Goal: Task Accomplishment & Management: Manage account settings

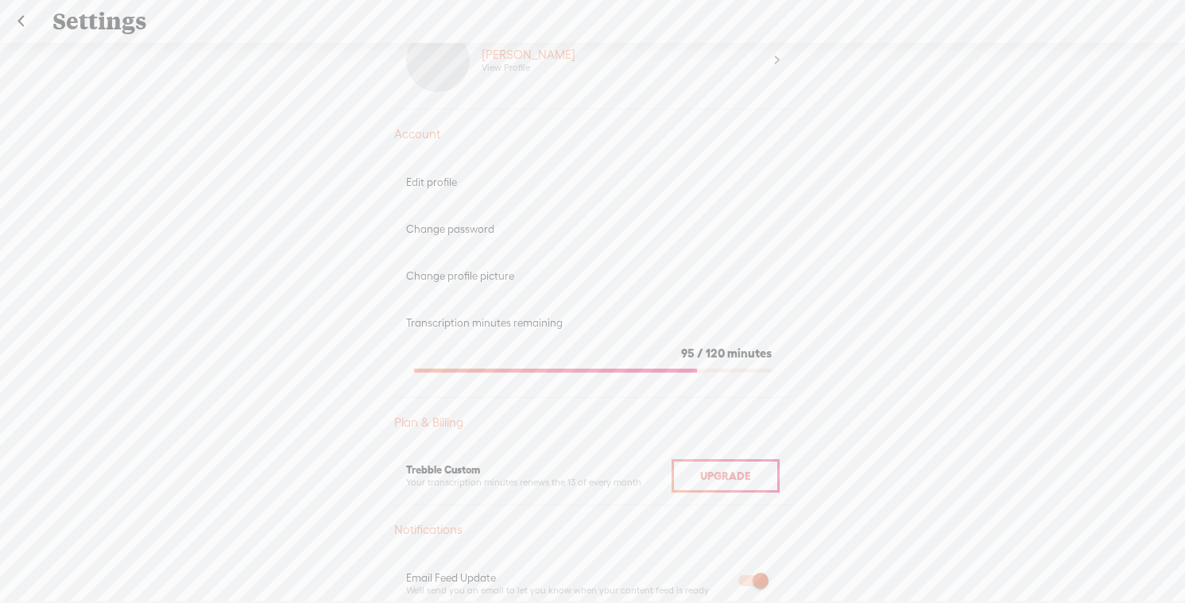
scroll to position [62, 0]
click at [500, 320] on div "Transcription minutes remaining" at bounding box center [593, 316] width 374 height 14
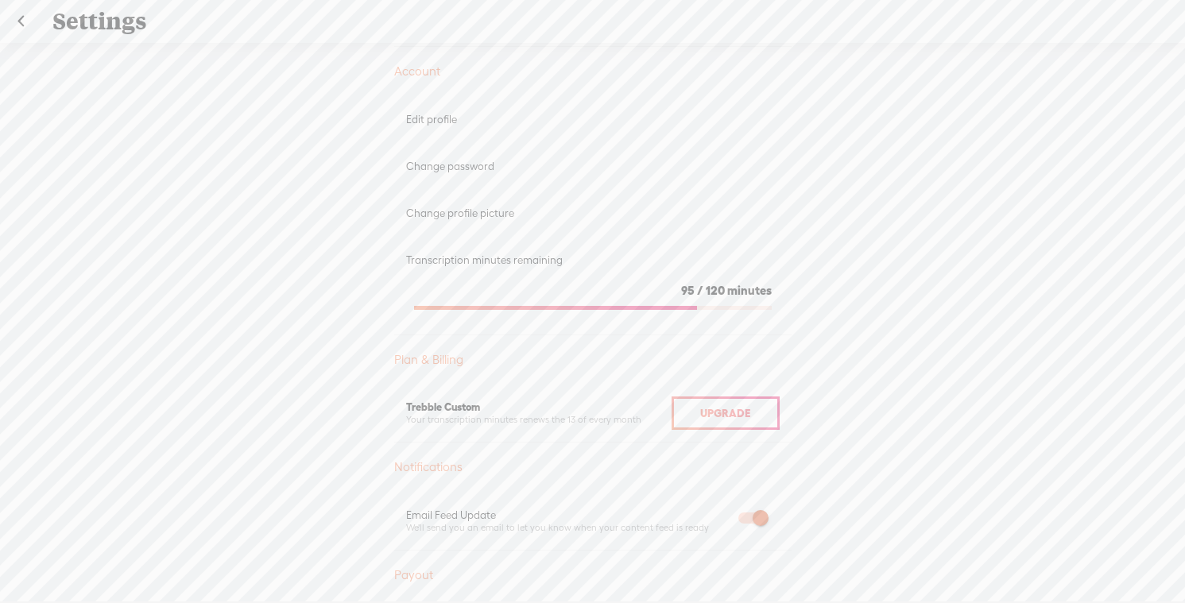
scroll to position [306, 0]
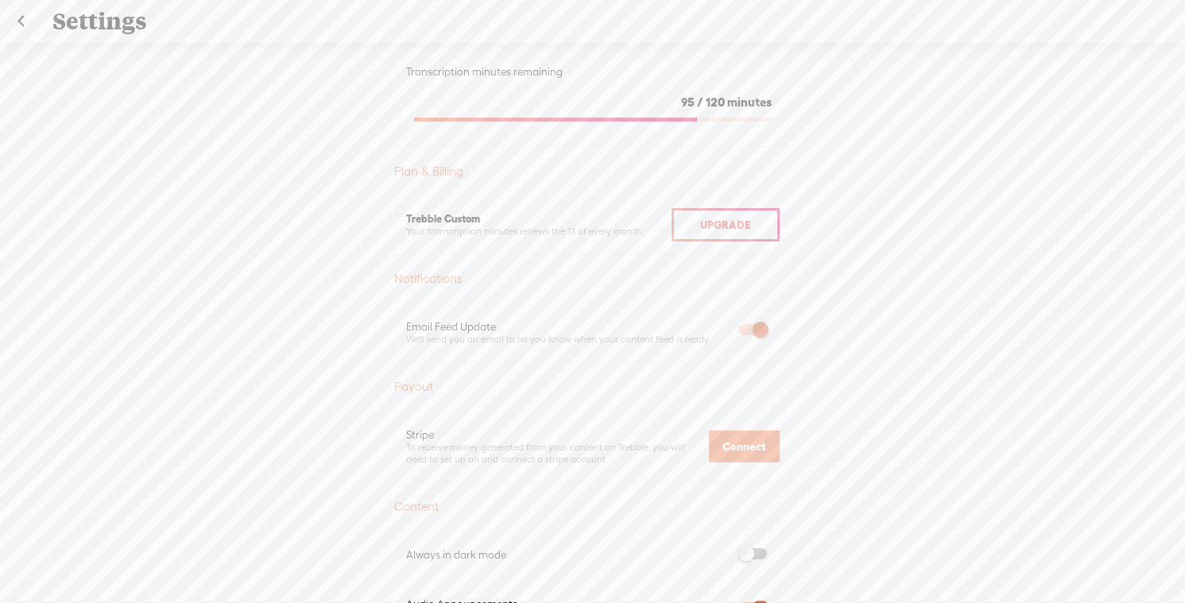
click at [721, 219] on span "Upgrade" at bounding box center [725, 225] width 50 height 13
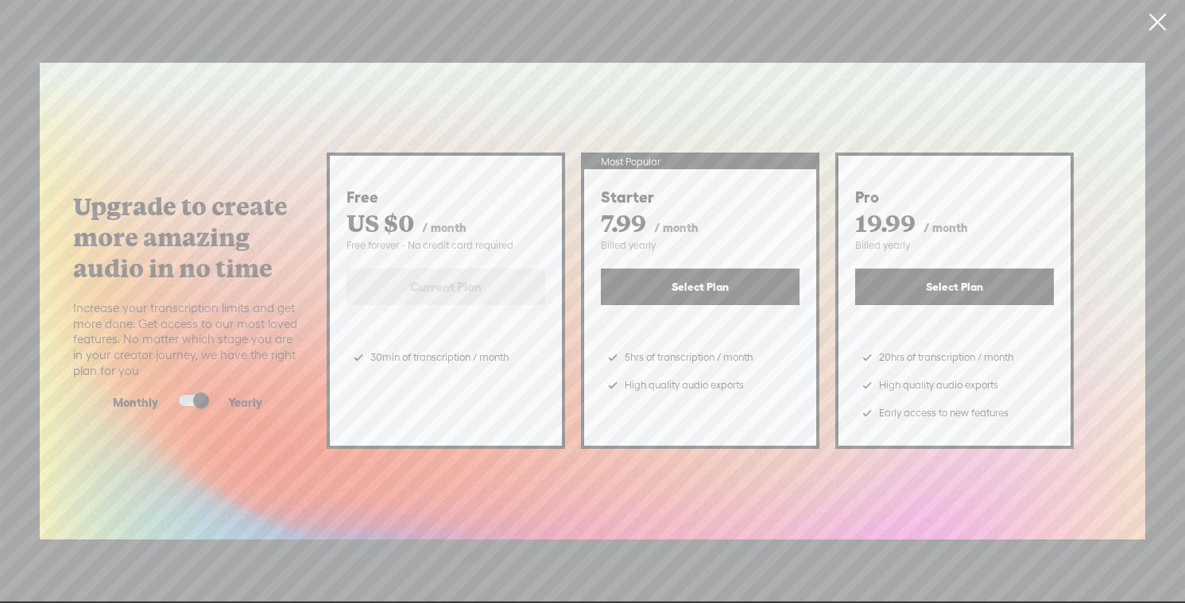
click at [1159, 29] on link at bounding box center [1158, 22] width 40 height 45
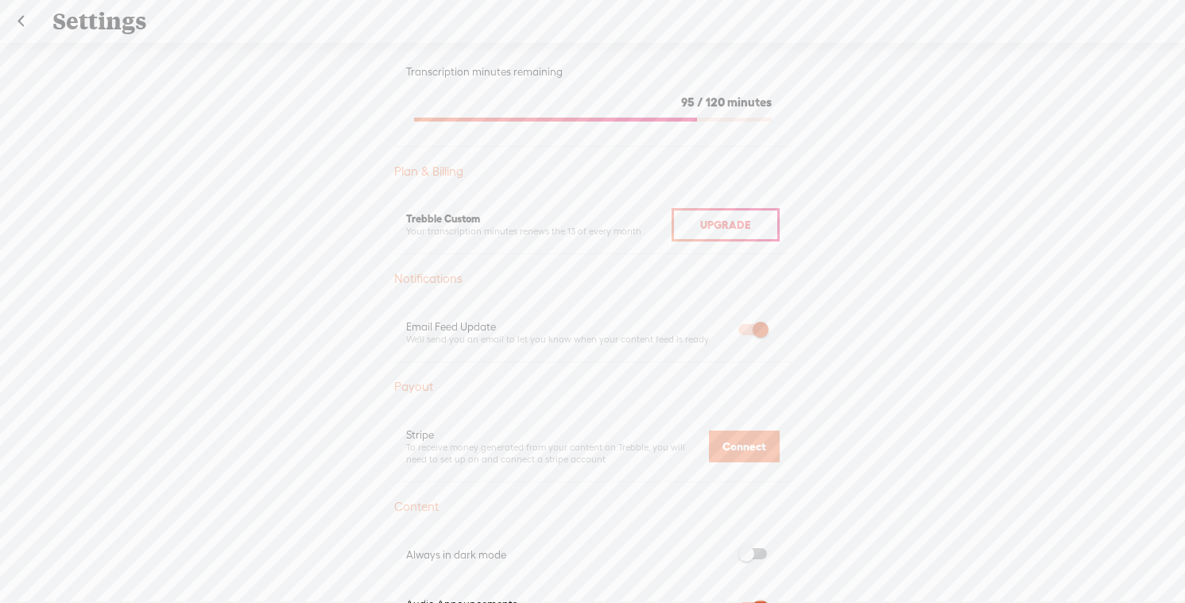
scroll to position [0, 0]
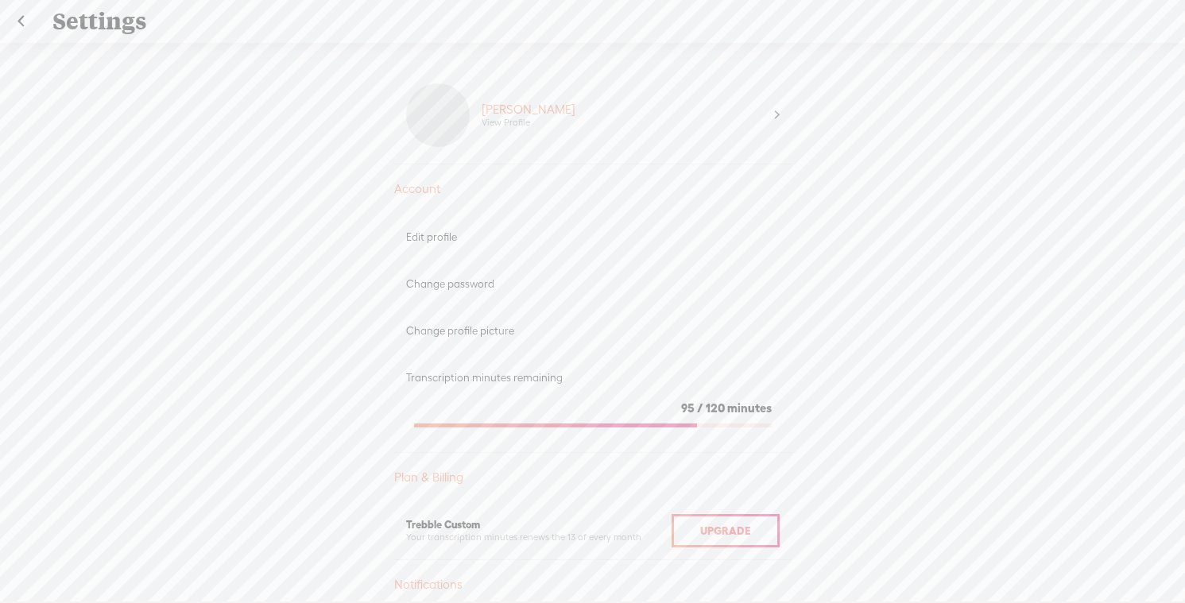
click at [771, 118] on div "Charles Poole View Profile" at bounding box center [622, 115] width 305 height 64
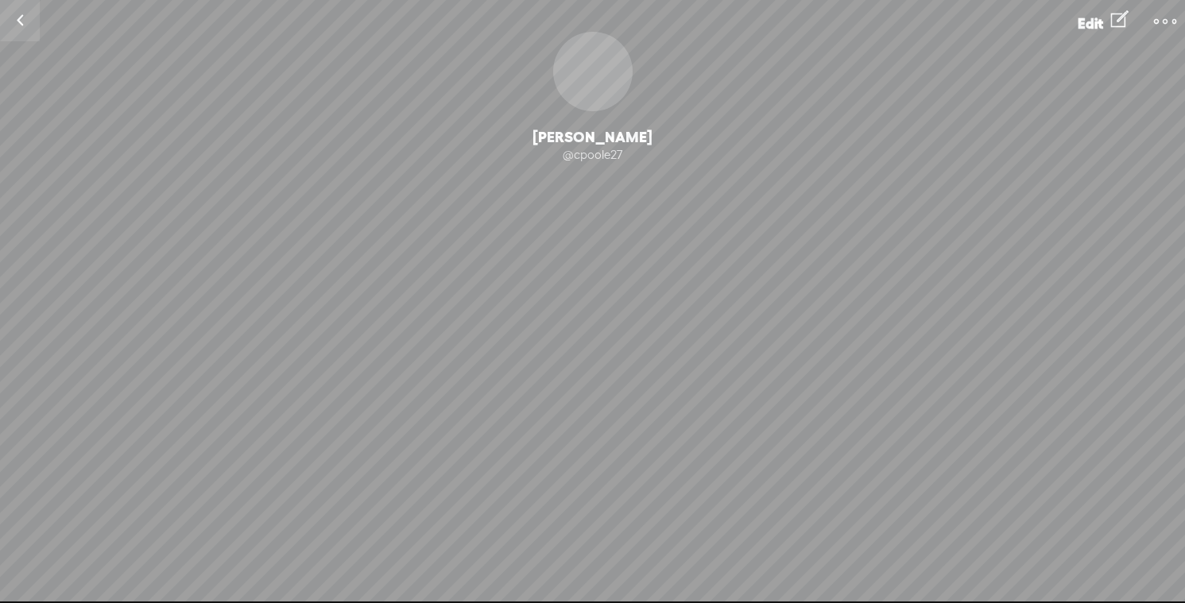
click at [1169, 17] on t at bounding box center [1165, 21] width 22 height 22
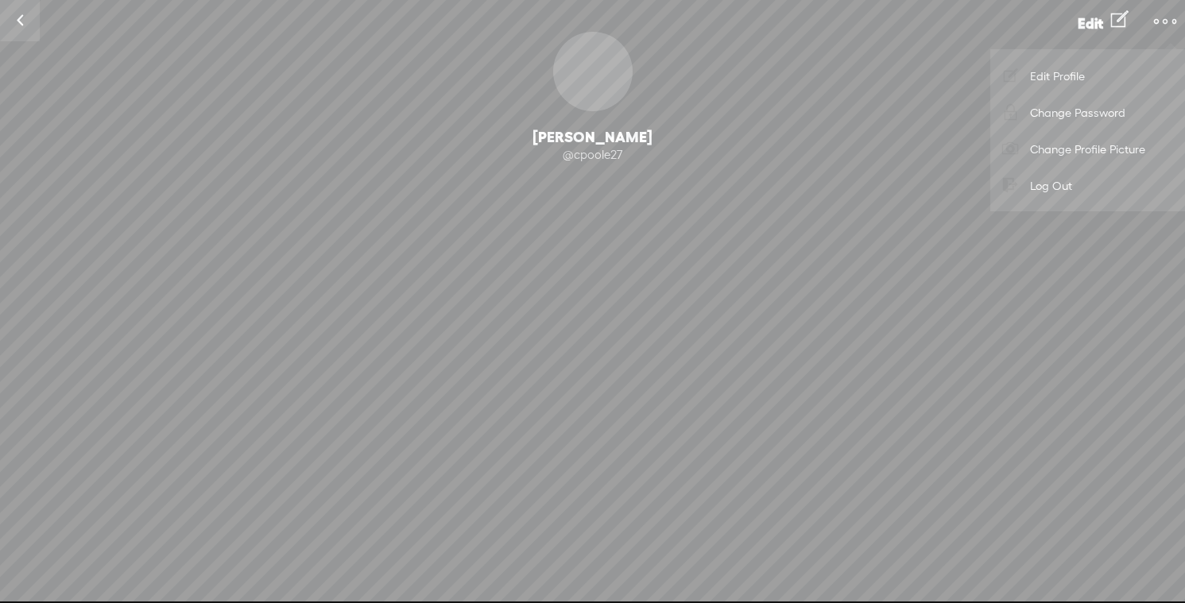
click at [14, 23] on link at bounding box center [20, 20] width 40 height 41
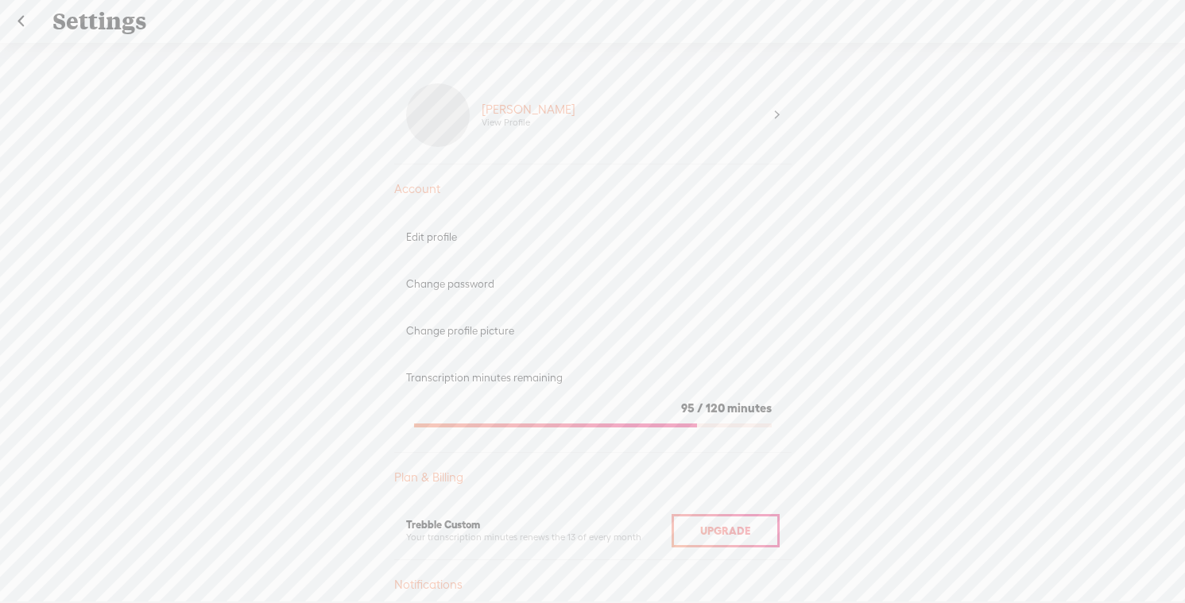
click at [727, 390] on section "95 / 120 minutes" at bounding box center [593, 411] width 374 height 52
click at [727, 409] on div "95 / 120 minutes" at bounding box center [593, 409] width 358 height 16
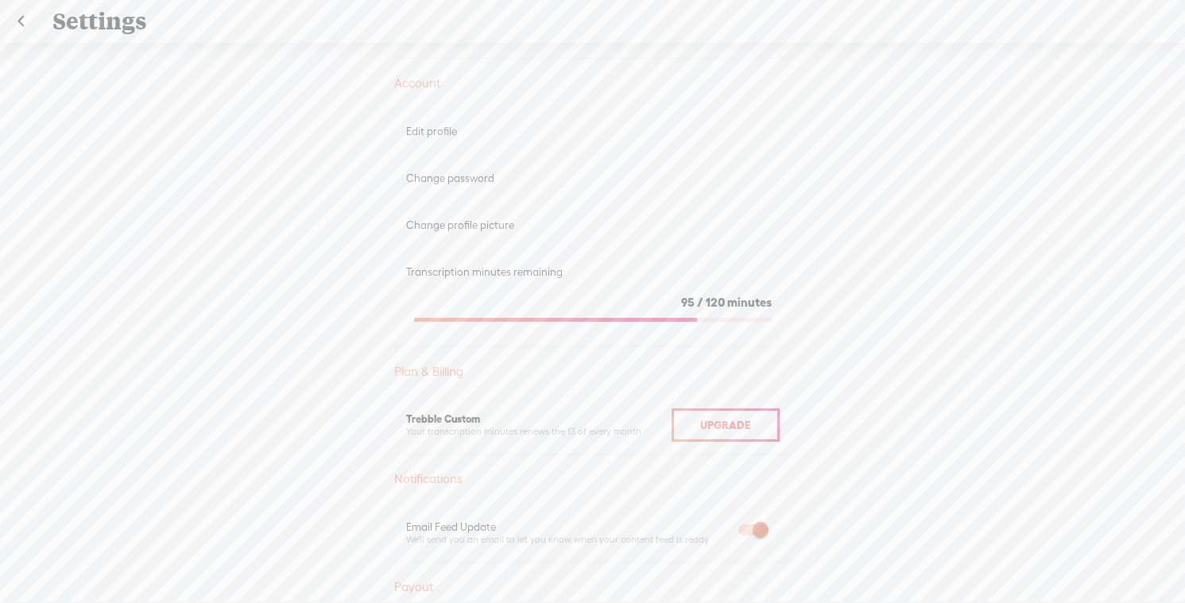
scroll to position [107, 0]
click at [680, 428] on div "Upgrade" at bounding box center [726, 424] width 108 height 33
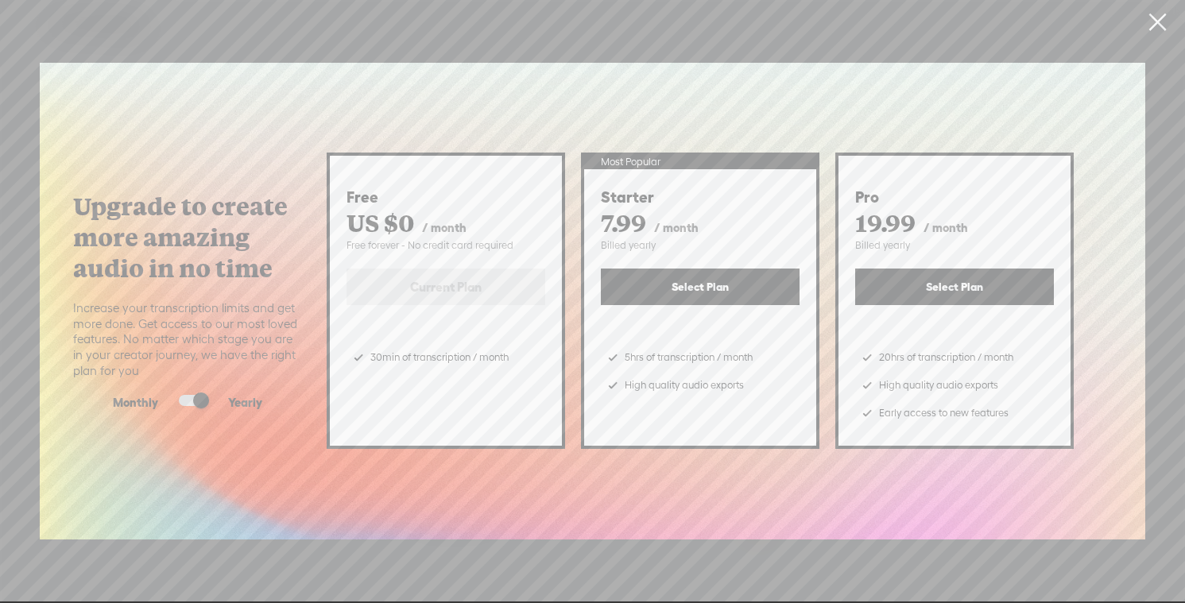
click at [1153, 25] on link at bounding box center [1158, 22] width 40 height 45
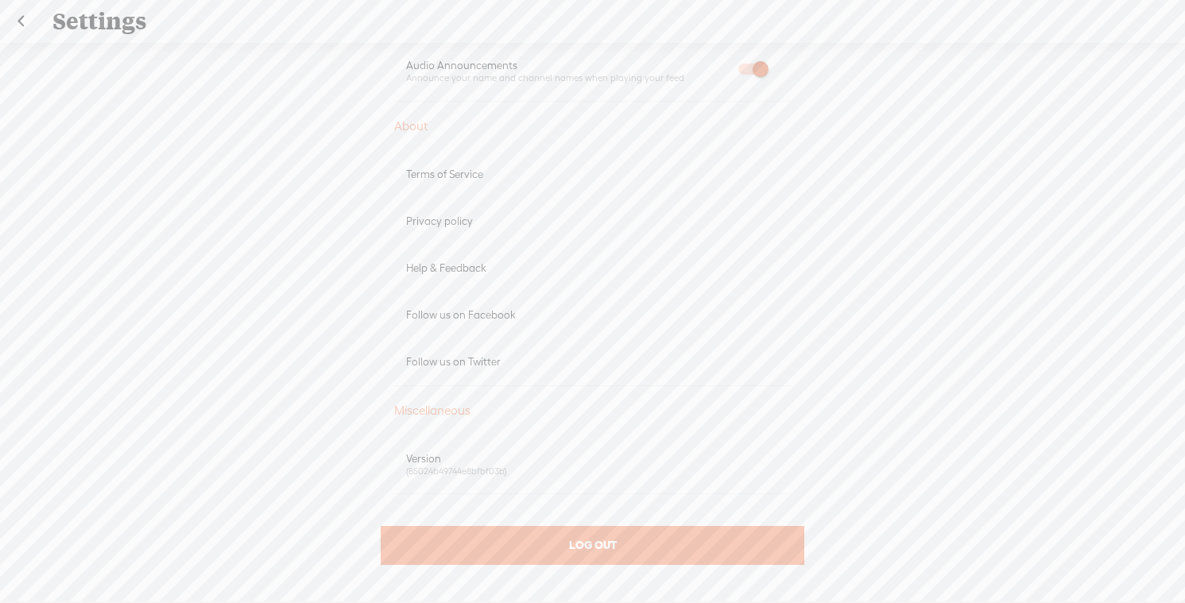
scroll to position [0, 0]
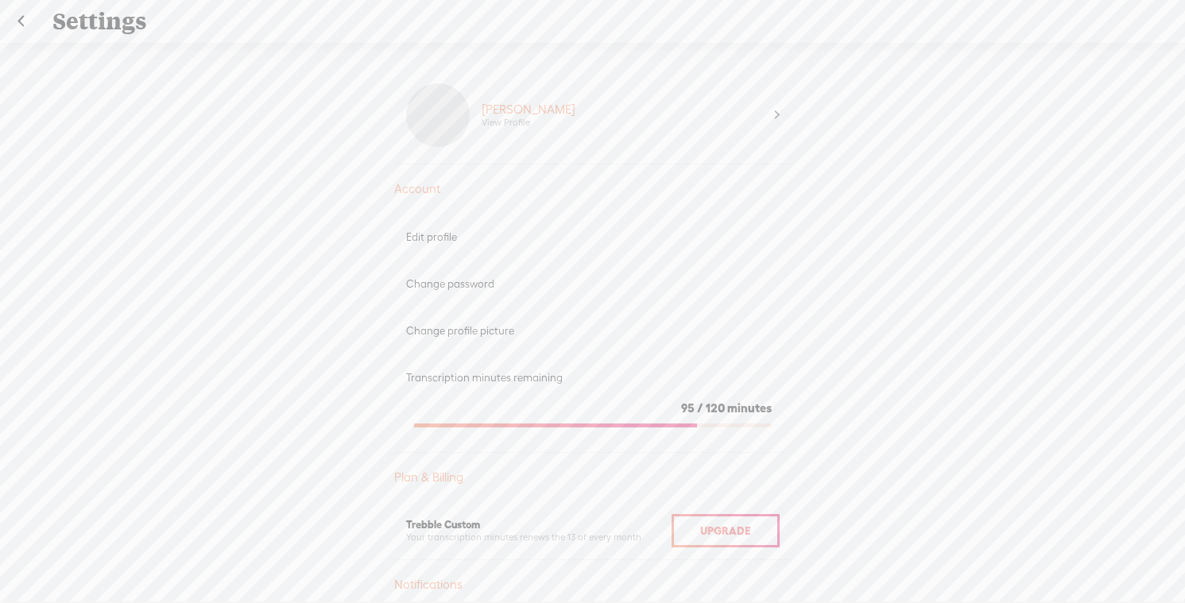
click at [17, 28] on link at bounding box center [21, 21] width 40 height 41
click at [23, 17] on link at bounding box center [21, 21] width 40 height 41
click at [0, 0] on link at bounding box center [0, 0] width 0 height 0
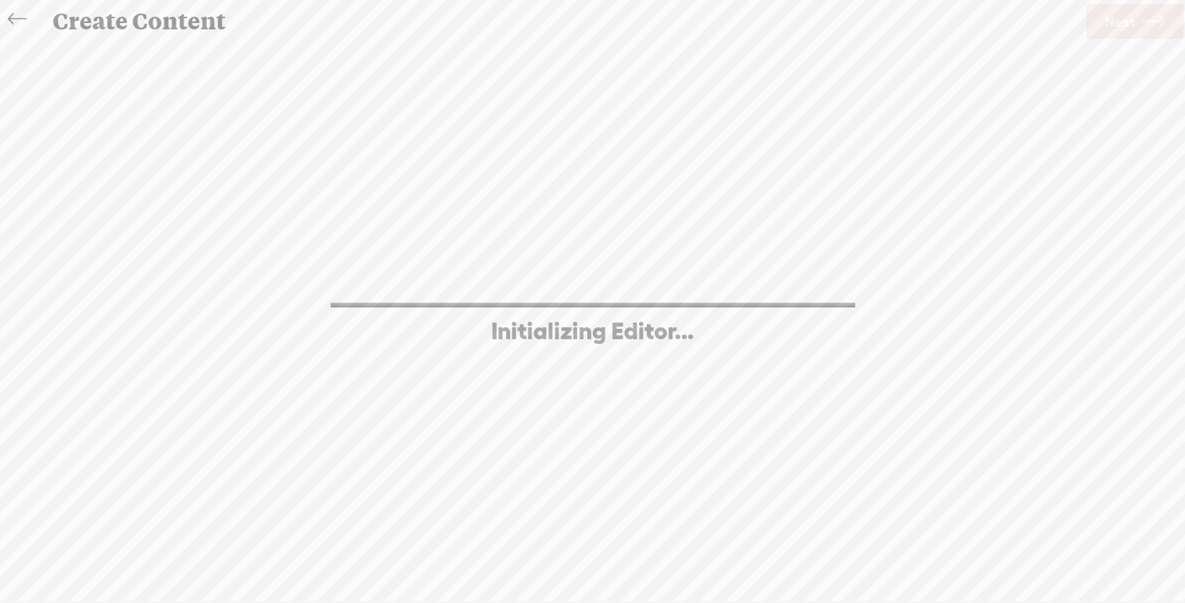
click at [22, 18] on icon at bounding box center [17, 20] width 18 height 36
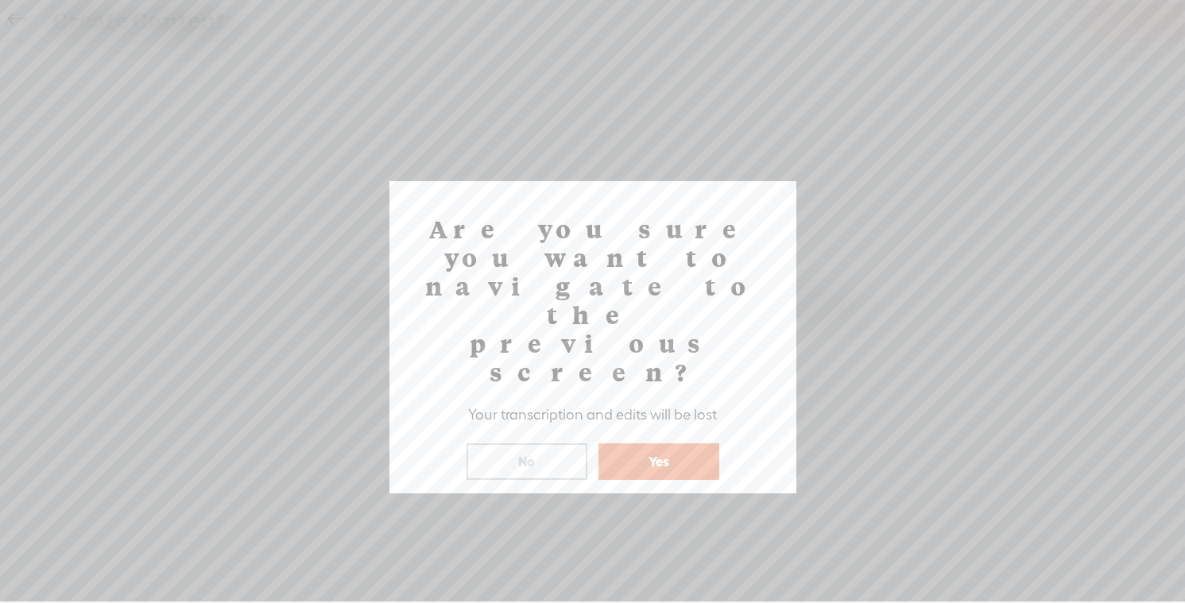
click at [642, 444] on button "Yes" at bounding box center [659, 462] width 121 height 37
